Goal: Use online tool/utility: Utilize a website feature to perform a specific function

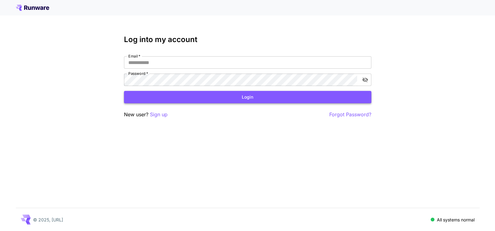
type input "**********"
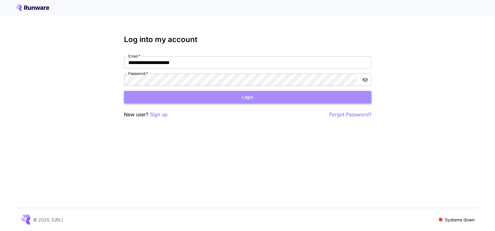
click at [241, 98] on button "Login" at bounding box center [248, 97] width 248 height 13
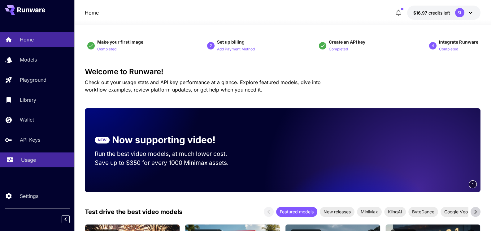
click at [18, 162] on link "Usage" at bounding box center [37, 160] width 74 height 15
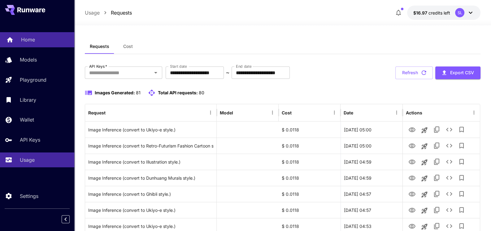
click at [33, 37] on p "Home" at bounding box center [28, 39] width 14 height 7
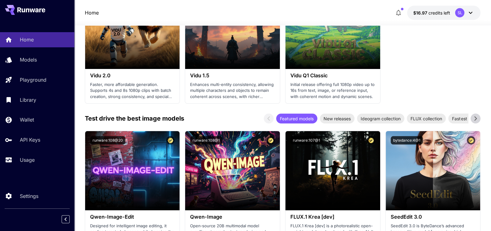
scroll to position [774, 0]
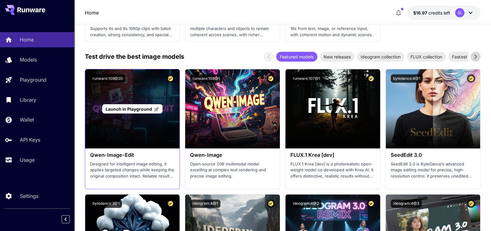
click at [147, 127] on div "Launch in Playground" at bounding box center [132, 108] width 95 height 79
click at [135, 109] on span "Launch in Playground" at bounding box center [129, 108] width 46 height 5
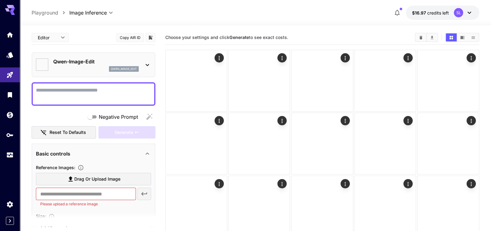
type input "*****"
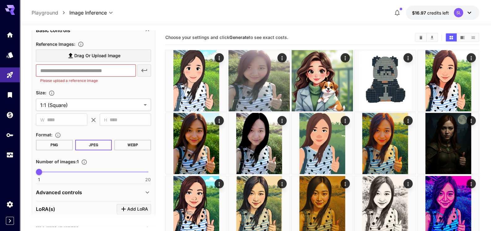
scroll to position [145, 0]
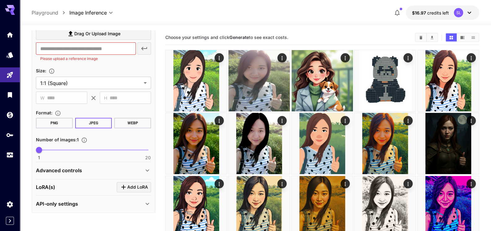
click at [108, 168] on div "Advanced controls" at bounding box center [90, 170] width 108 height 7
click at [89, 205] on div "API-only settings" at bounding box center [90, 203] width 108 height 7
click at [89, 204] on div "API-only settings" at bounding box center [90, 203] width 108 height 7
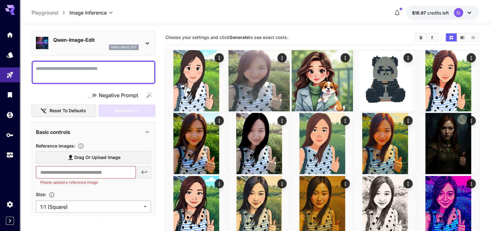
scroll to position [0, 0]
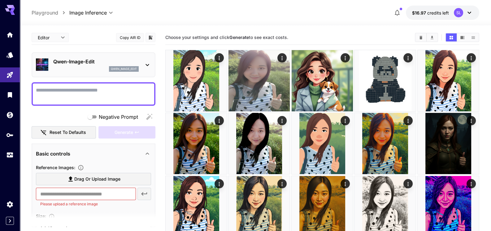
click at [87, 179] on span "Drag or upload image" at bounding box center [97, 179] width 46 height 8
click at [0, 0] on input "Drag or upload image" at bounding box center [0, 0] width 0 height 0
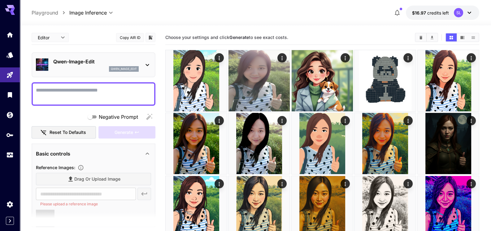
type input "**********"
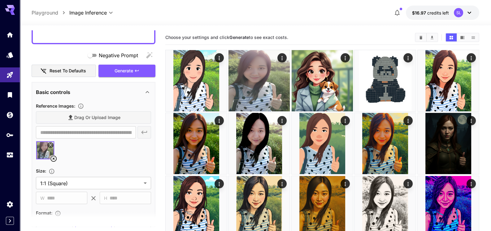
scroll to position [31, 0]
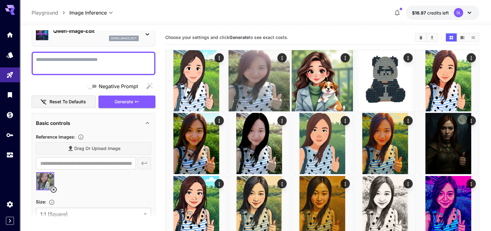
click at [66, 62] on textarea "Negative Prompt" at bounding box center [93, 63] width 115 height 15
type textarea "**********"
click at [79, 187] on div at bounding box center [93, 184] width 115 height 24
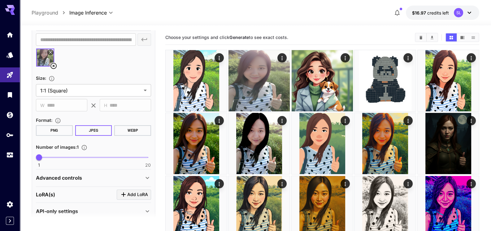
scroll to position [162, 0]
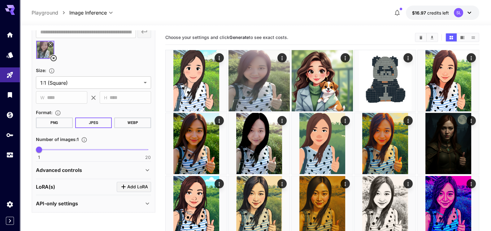
click at [80, 170] on p "Advanced controls" at bounding box center [59, 170] width 46 height 7
click at [71, 202] on p "API-only settings" at bounding box center [57, 203] width 42 height 7
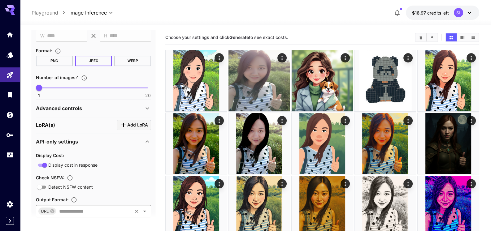
scroll to position [255, 0]
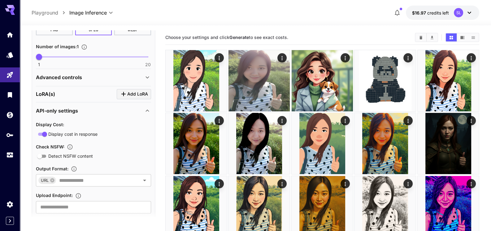
click at [144, 109] on icon at bounding box center [147, 110] width 7 height 7
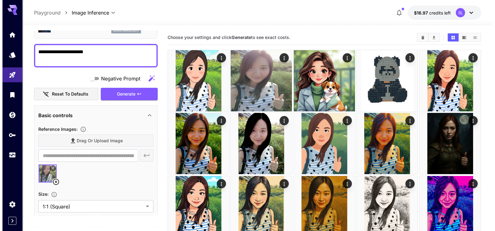
scroll to position [7, 0]
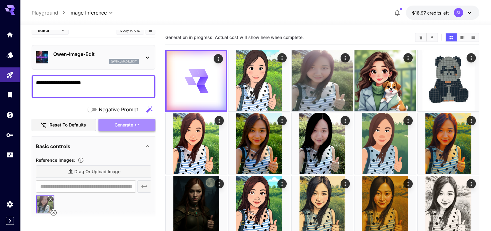
click at [122, 124] on span "Generate" at bounding box center [124, 125] width 19 height 8
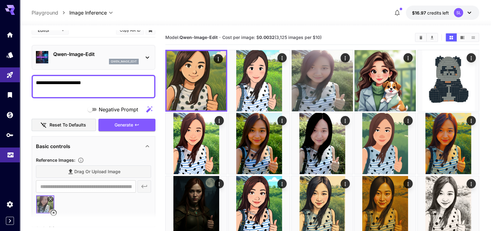
click at [12, 151] on icon "Usage" at bounding box center [10, 152] width 7 height 7
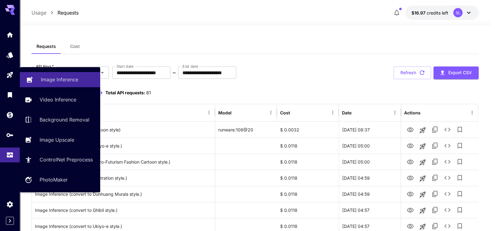
click at [51, 80] on p "Image Inference" at bounding box center [59, 79] width 37 height 7
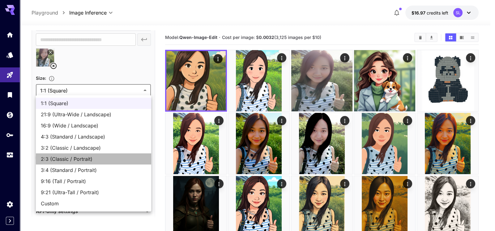
click at [64, 158] on span "2:3 (Classic / Portrait)" at bounding box center [94, 158] width 106 height 7
type input "**********"
type input "***"
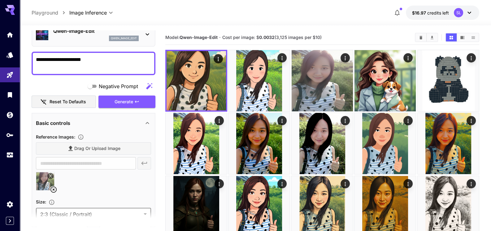
scroll to position [0, 0]
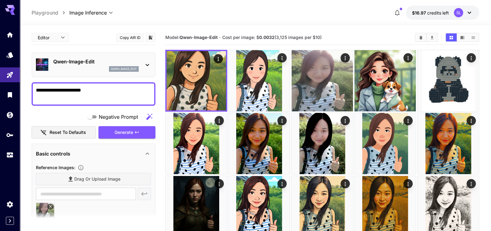
click at [65, 89] on textarea "**********" at bounding box center [93, 94] width 115 height 15
type textarea "**********"
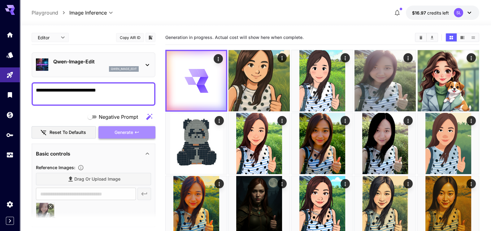
click at [124, 133] on span "Generate" at bounding box center [124, 133] width 19 height 8
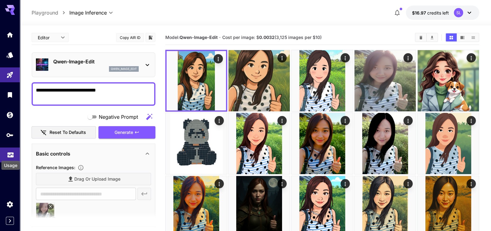
click at [11, 154] on icon "Usage" at bounding box center [10, 154] width 6 height 3
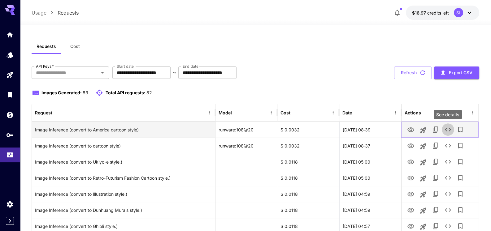
click at [447, 130] on icon "See details" at bounding box center [447, 129] width 7 height 7
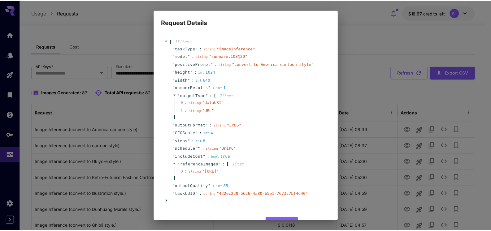
scroll to position [32, 0]
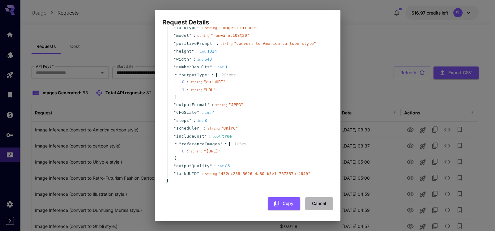
click at [314, 203] on button "Cancel" at bounding box center [319, 203] width 28 height 13
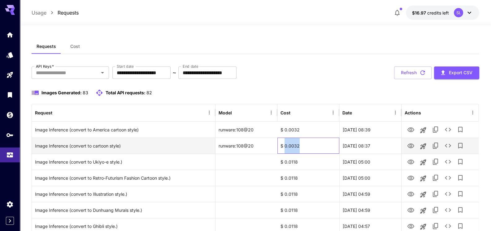
drag, startPoint x: 283, startPoint y: 145, endPoint x: 307, endPoint y: 146, distance: 23.5
click at [307, 146] on div "$ 0.0032" at bounding box center [308, 146] width 62 height 16
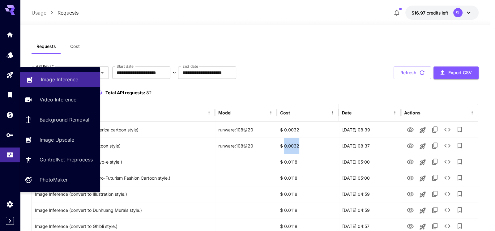
click at [54, 79] on p "Image Inference" at bounding box center [59, 79] width 37 height 7
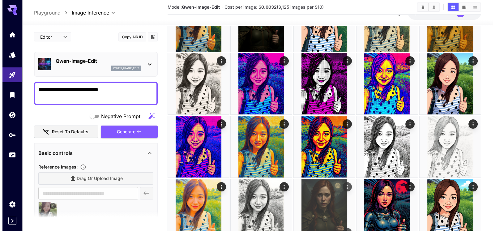
scroll to position [217, 0]
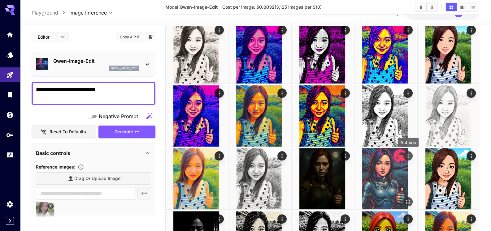
click at [407, 156] on icon "Actions" at bounding box center [408, 156] width 6 height 6
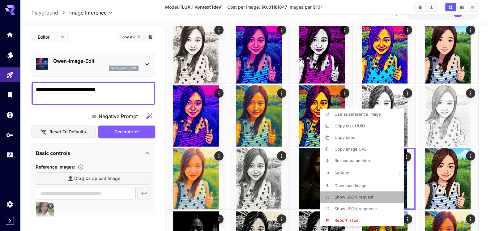
click at [360, 197] on span "Show JSON request" at bounding box center [354, 197] width 39 height 5
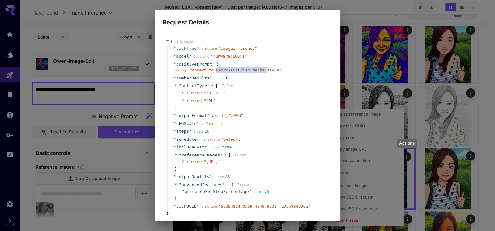
drag, startPoint x: 250, startPoint y: 64, endPoint x: 294, endPoint y: 66, distance: 43.4
click at [282, 67] on div "string " convert to Retro-Futurism Mecha style "" at bounding box center [228, 70] width 108 height 6
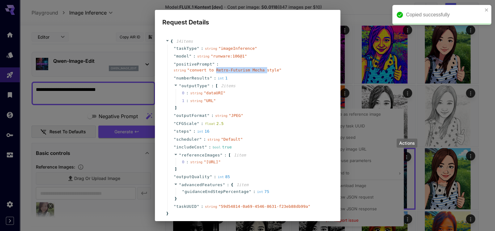
copy span "Retro-Futurism Mecha"
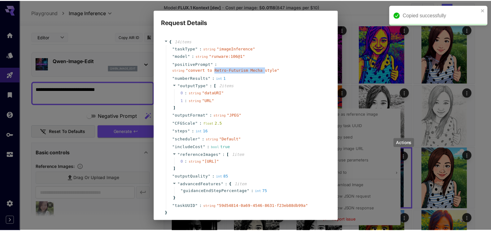
scroll to position [38, 0]
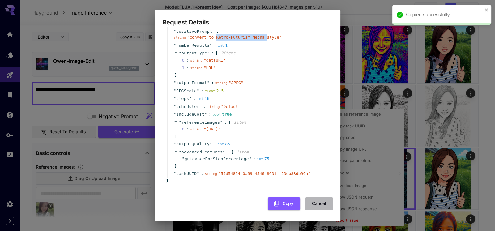
click at [313, 205] on button "Cancel" at bounding box center [319, 203] width 28 height 13
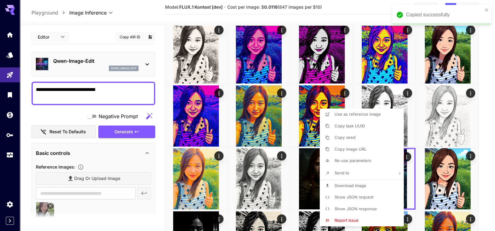
click at [64, 88] on div at bounding box center [247, 115] width 495 height 231
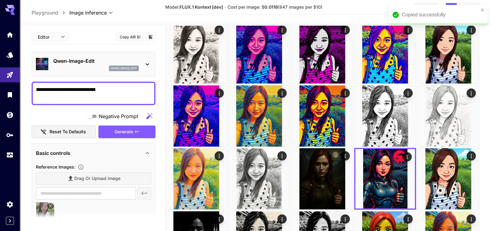
drag, startPoint x: 59, startPoint y: 88, endPoint x: 96, endPoint y: 88, distance: 37.5
click at [96, 88] on textarea "**********" at bounding box center [93, 93] width 115 height 15
paste textarea "**********"
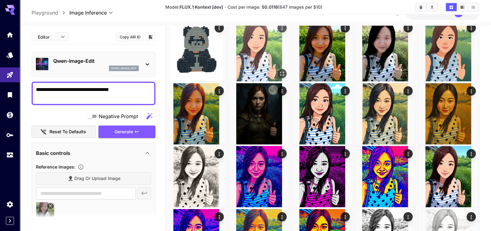
scroll to position [0, 0]
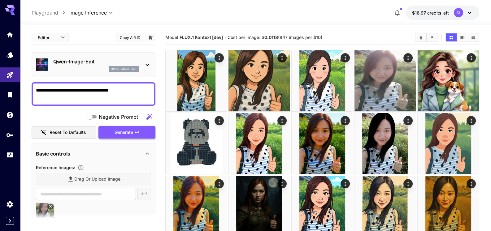
type textarea "**********"
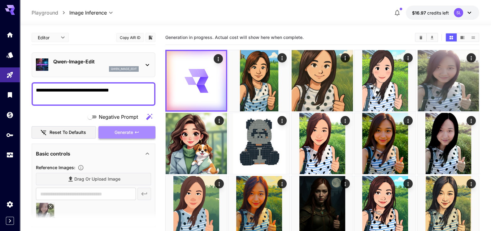
click at [114, 132] on button "Generate" at bounding box center [126, 132] width 57 height 13
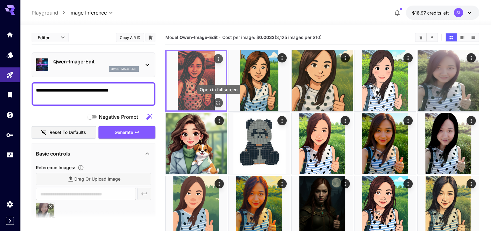
click at [219, 102] on icon "Open in fullscreen" at bounding box center [218, 103] width 6 height 6
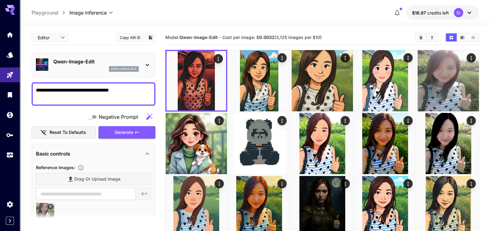
click at [11, 154] on icon "Usage" at bounding box center [10, 154] width 6 height 3
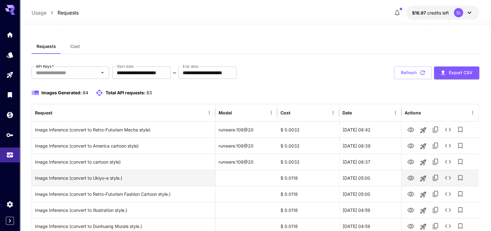
scroll to position [31, 0]
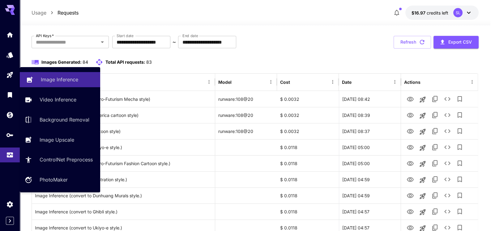
click at [50, 82] on p "Image Inference" at bounding box center [59, 79] width 37 height 7
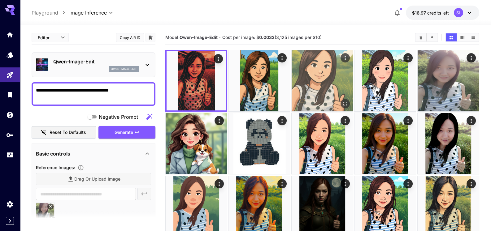
click at [322, 73] on img at bounding box center [322, 80] width 61 height 61
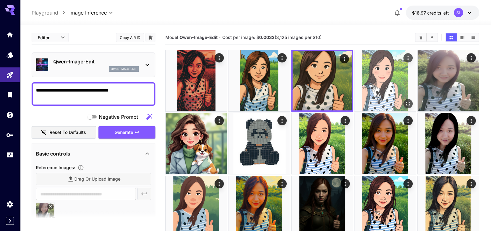
click at [379, 75] on img at bounding box center [384, 80] width 61 height 61
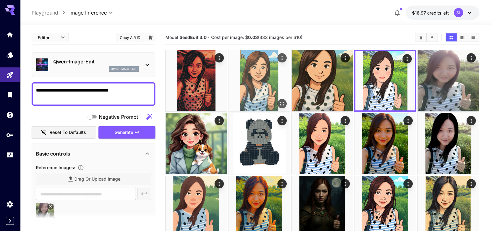
click at [260, 89] on img at bounding box center [258, 80] width 61 height 61
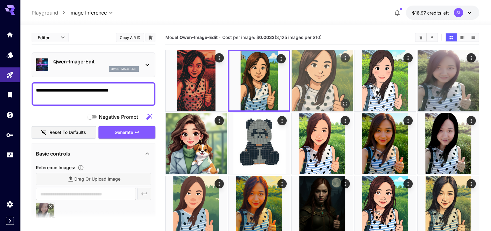
click at [309, 81] on img at bounding box center [322, 80] width 61 height 61
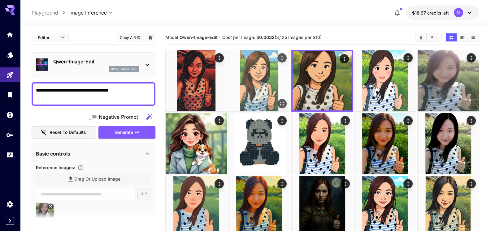
click at [263, 86] on img at bounding box center [258, 80] width 61 height 61
